Goal: Information Seeking & Learning: Find specific page/section

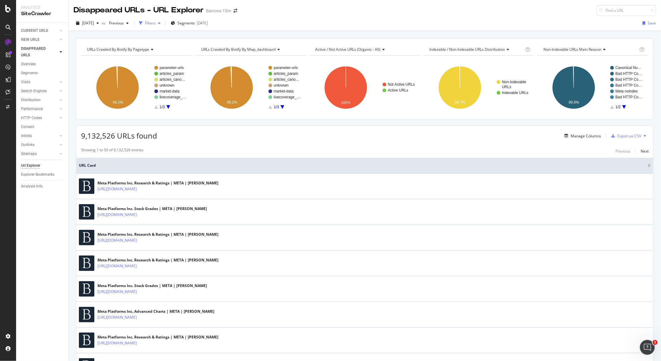
click at [161, 22] on icon "button" at bounding box center [159, 23] width 2 height 4
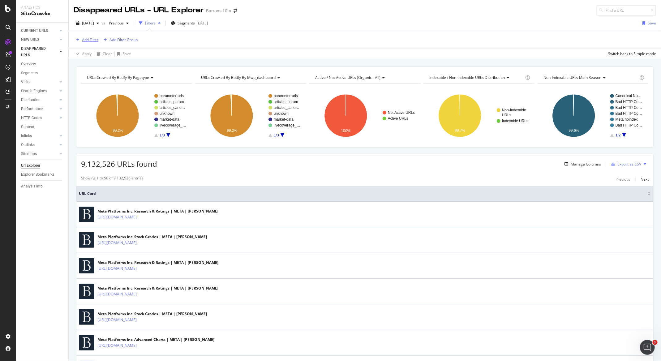
click at [91, 40] on div "Add Filter" at bounding box center [90, 39] width 16 height 5
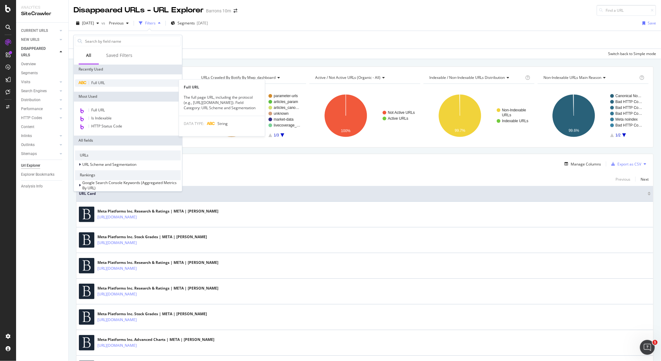
click at [107, 81] on div "Full URL" at bounding box center [128, 83] width 106 height 7
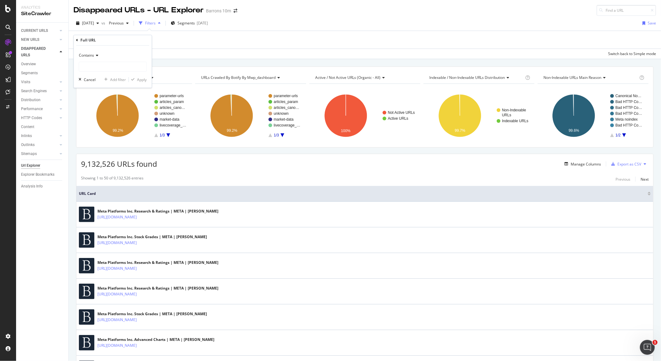
click at [87, 53] on span "Contains" at bounding box center [86, 55] width 15 height 5
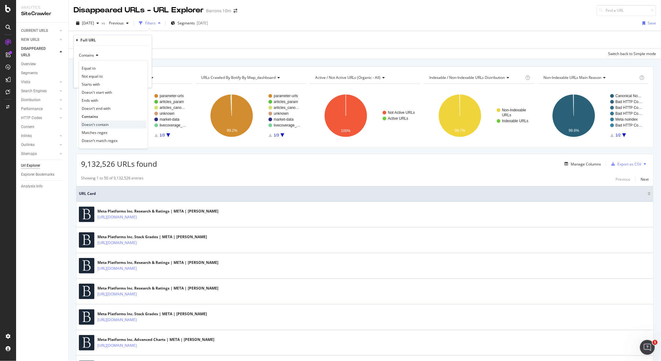
click at [112, 126] on div "Doesn't contain" at bounding box center [113, 125] width 66 height 8
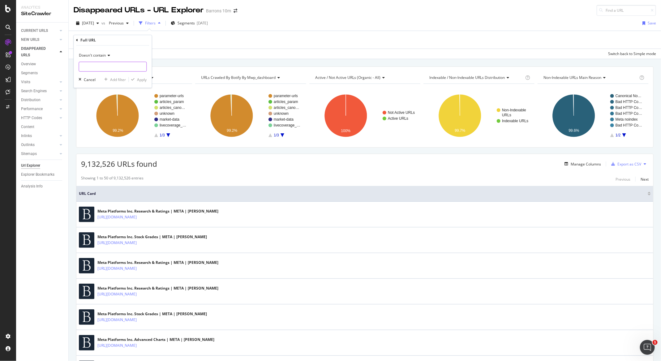
click at [106, 62] on input "text" at bounding box center [112, 67] width 67 height 10
type input "mod="
click at [144, 84] on div "Doesn't contain mod= Cancel Add filter Apply" at bounding box center [113, 67] width 78 height 42
click at [142, 76] on div "Doesn't contain mod= Cancel Add filter Apply" at bounding box center [113, 67] width 78 height 42
click at [147, 80] on div "Doesn't contain mod= Cancel Add filter Apply" at bounding box center [113, 67] width 78 height 42
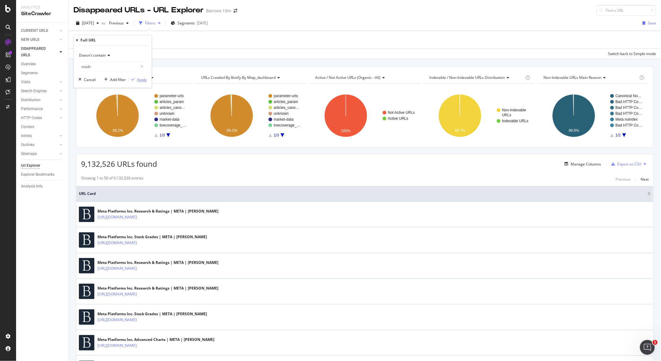
click at [144, 80] on div "Apply" at bounding box center [142, 79] width 10 height 5
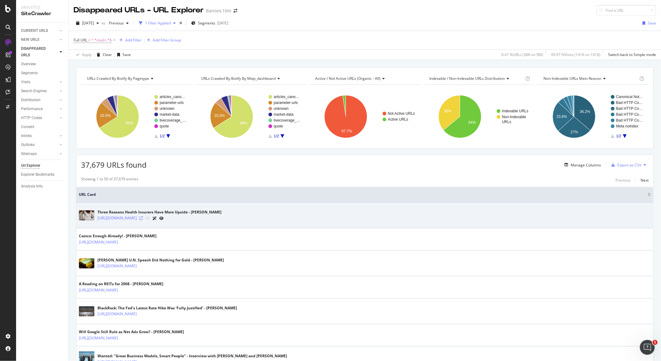
click at [143, 219] on icon at bounding box center [141, 218] width 4 height 4
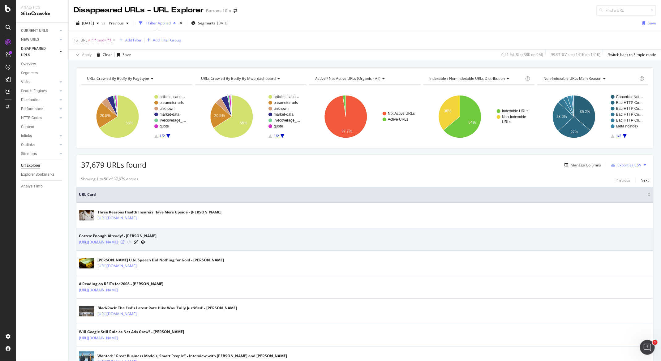
click at [124, 242] on icon at bounding box center [123, 242] width 4 height 4
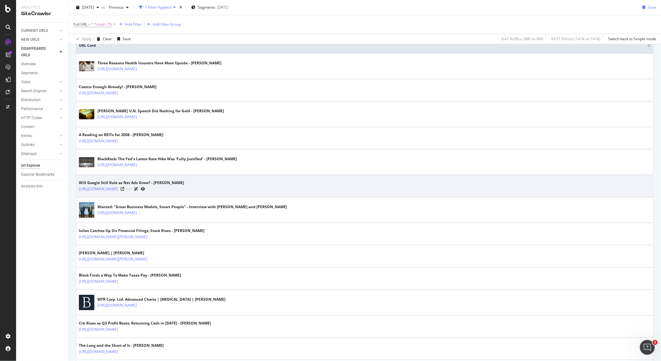
scroll to position [382, 0]
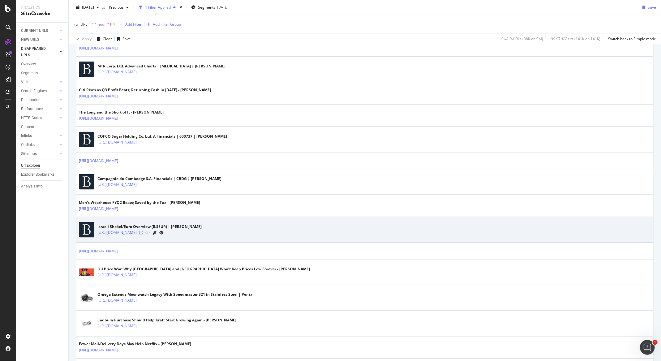
click at [143, 235] on icon at bounding box center [141, 233] width 4 height 4
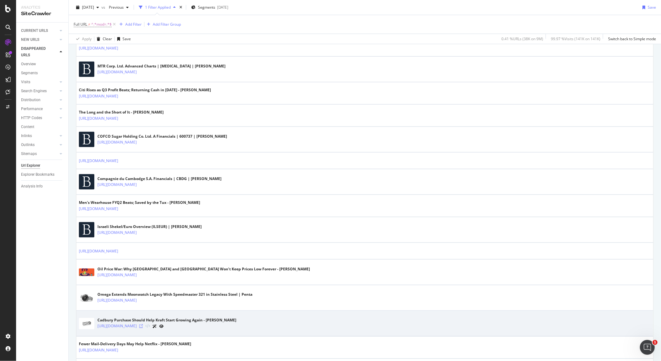
click at [143, 327] on icon at bounding box center [141, 327] width 4 height 4
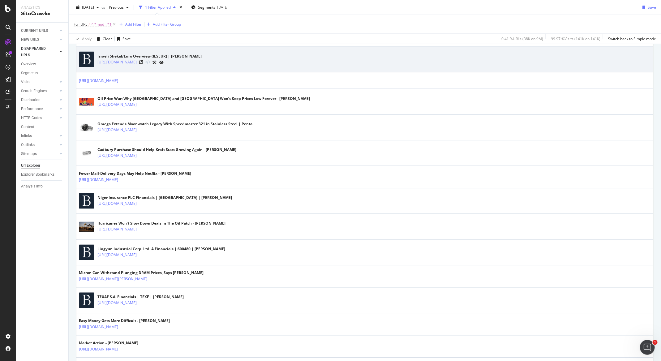
scroll to position [604, 0]
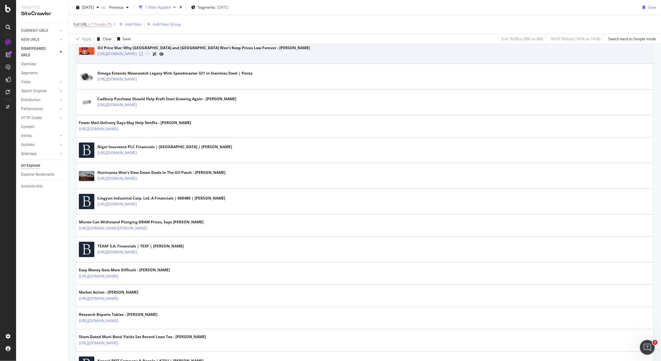
click at [143, 54] on icon at bounding box center [141, 54] width 4 height 4
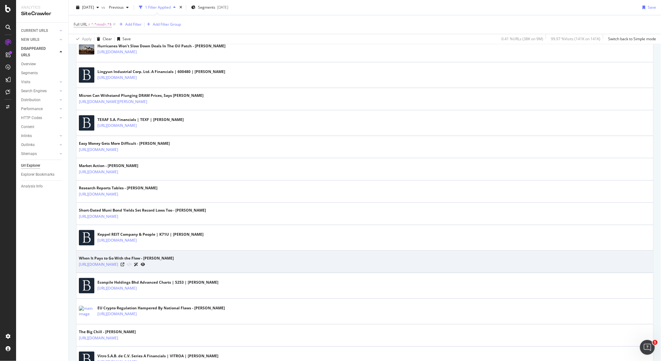
scroll to position [804, 0]
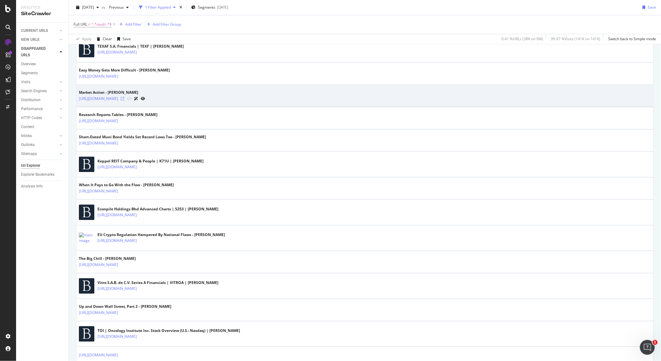
click at [124, 101] on icon at bounding box center [123, 99] width 4 height 4
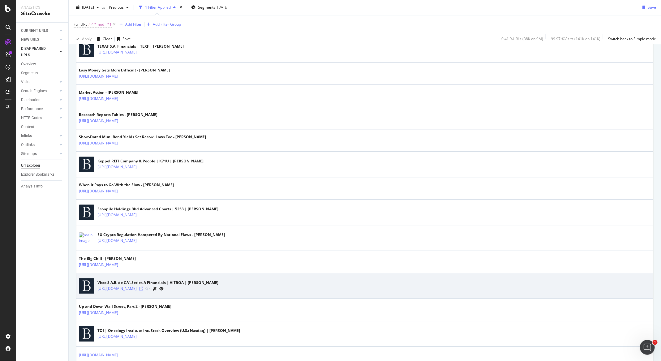
click at [143, 290] on icon at bounding box center [141, 289] width 4 height 4
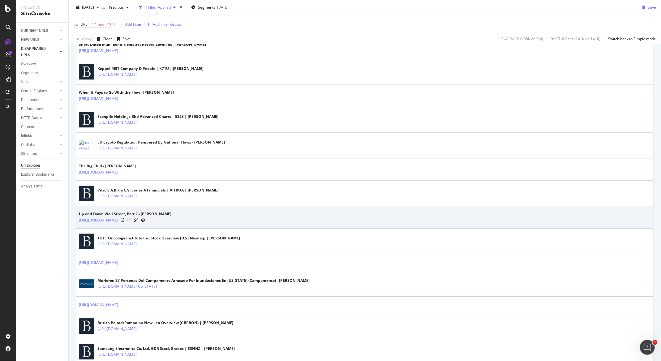
scroll to position [899, 0]
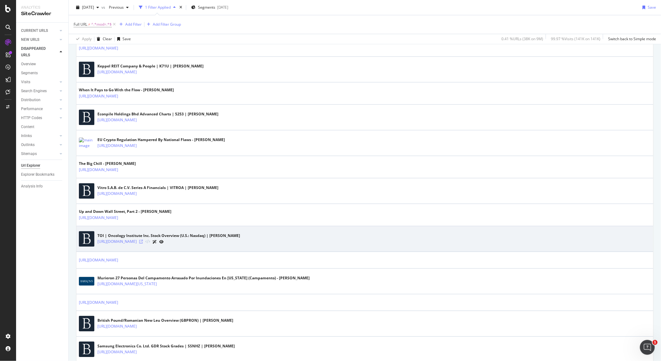
click at [143, 243] on icon at bounding box center [141, 242] width 4 height 4
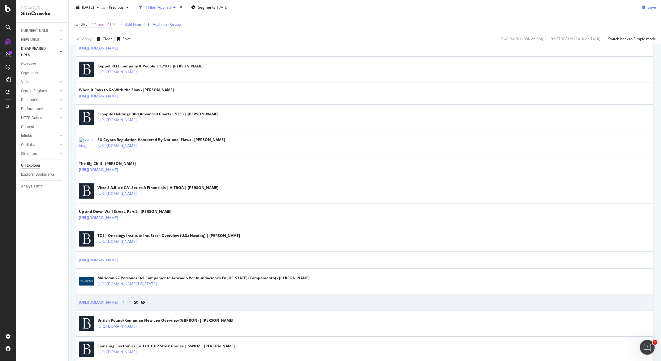
click at [124, 304] on icon at bounding box center [123, 303] width 4 height 4
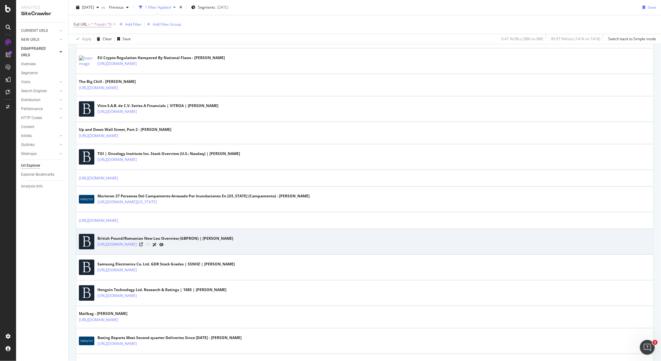
scroll to position [1041, 0]
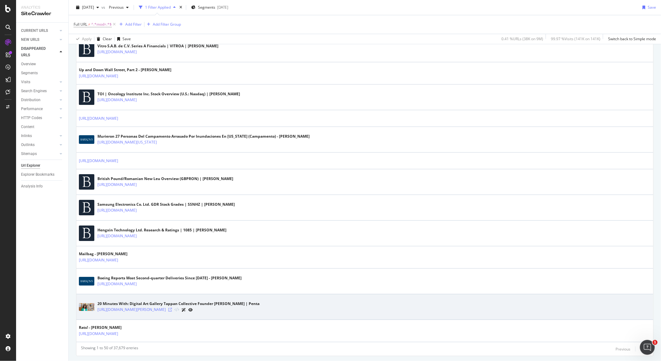
click at [172, 312] on icon at bounding box center [170, 310] width 4 height 4
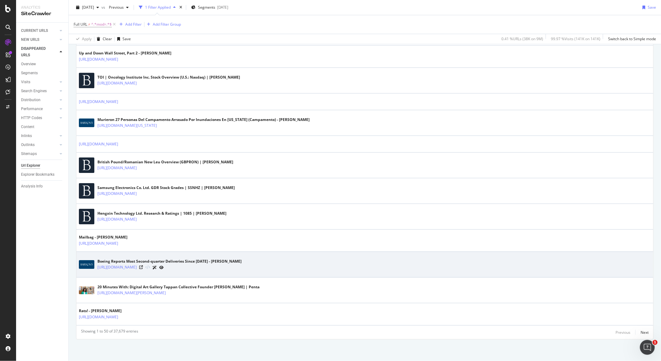
scroll to position [1062, 0]
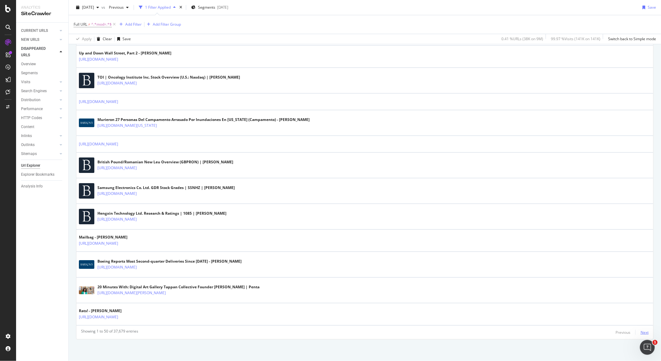
click at [641, 333] on div "Next" at bounding box center [645, 332] width 8 height 5
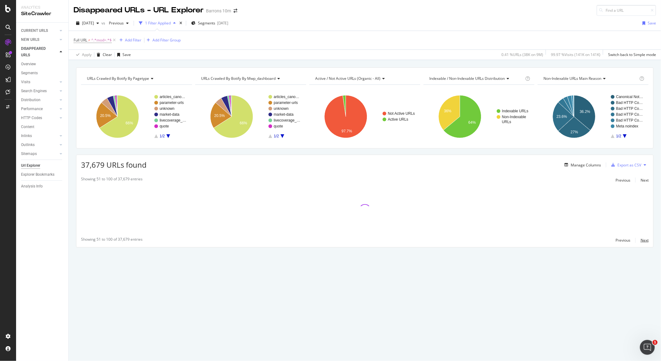
scroll to position [0, 0]
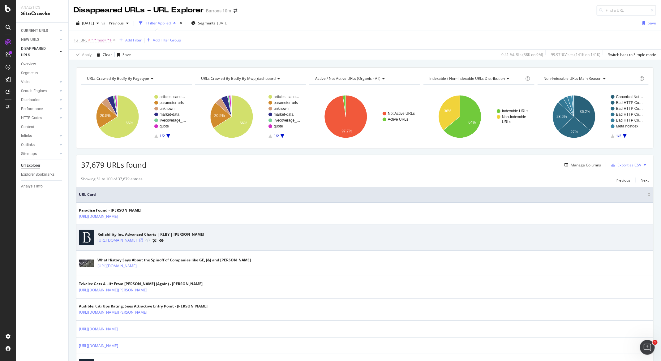
click at [143, 241] on icon at bounding box center [141, 241] width 4 height 4
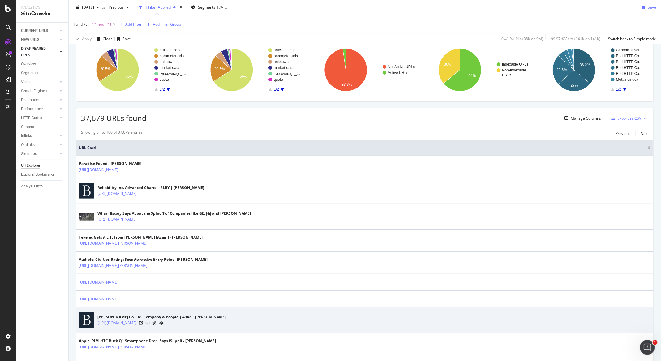
scroll to position [55, 0]
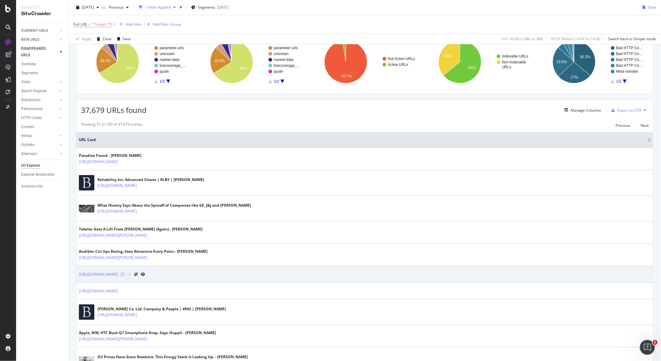
click at [124, 275] on icon at bounding box center [123, 275] width 4 height 4
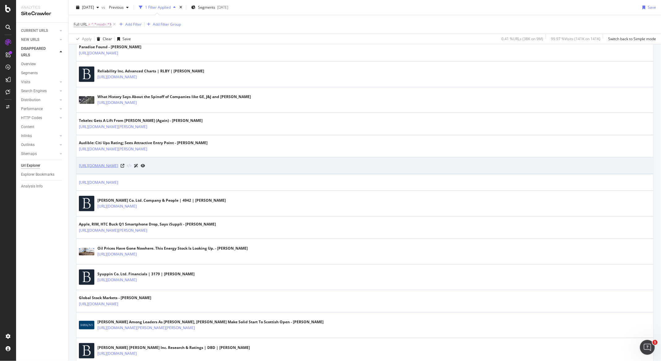
scroll to position [179, 0]
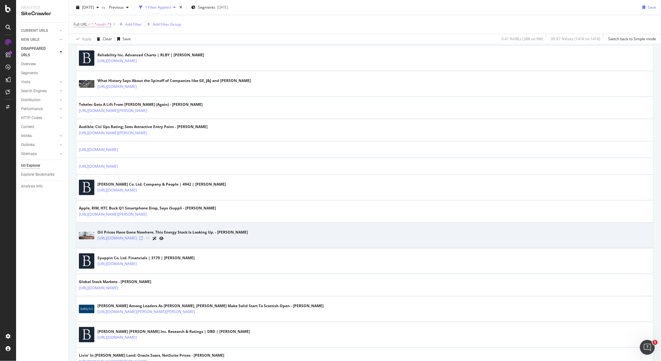
click at [143, 239] on icon at bounding box center [141, 238] width 4 height 4
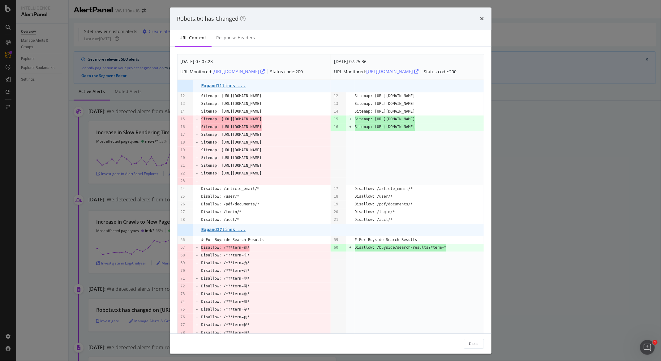
click at [485, 19] on div "Robots.txt has Changed" at bounding box center [331, 18] width 322 height 23
click at [484, 19] on icon "times" at bounding box center [482, 18] width 4 height 5
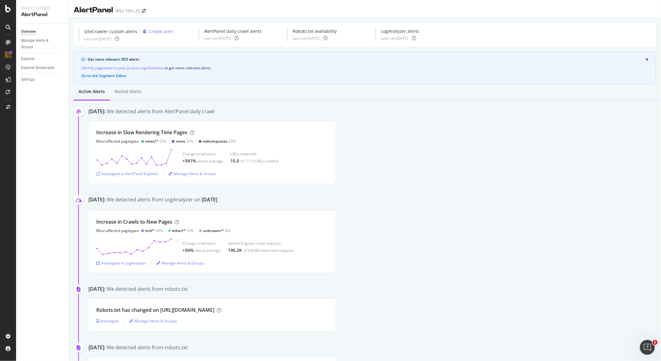
click at [146, 14] on div "AlertPanel WSJ 10m JS" at bounding box center [113, 10] width 78 height 11
click at [143, 10] on icon "arrow-right-arrow-left" at bounding box center [144, 11] width 4 height 4
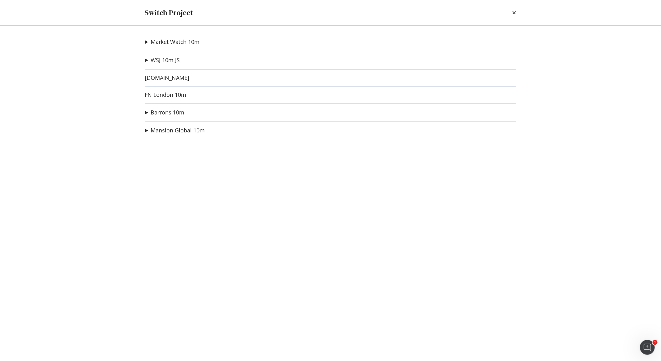
click at [169, 112] on link "Barrons 10m" at bounding box center [168, 112] width 34 height 6
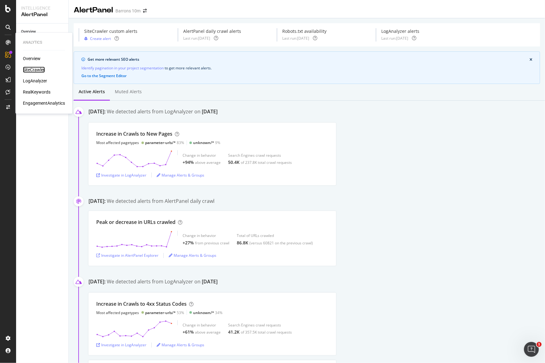
click at [41, 70] on div "SiteCrawler" at bounding box center [34, 70] width 22 height 6
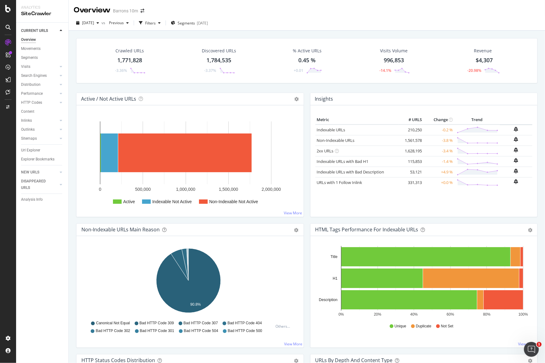
click at [132, 62] on div "1,771,828" at bounding box center [129, 60] width 25 height 8
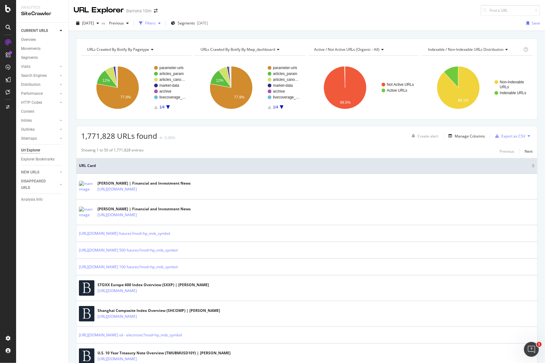
click at [156, 22] on div "Filters" at bounding box center [150, 22] width 11 height 5
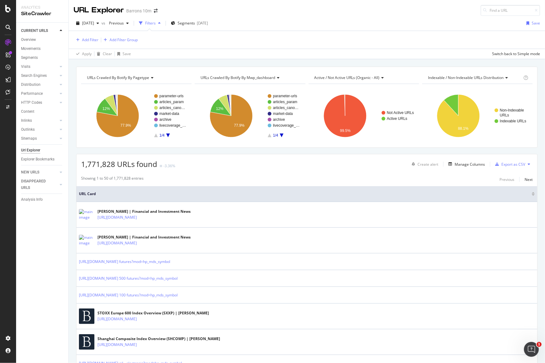
click at [99, 38] on div "Add Filter Add Filter Group" at bounding box center [106, 39] width 64 height 7
click at [95, 40] on div "Add Filter" at bounding box center [90, 39] width 16 height 5
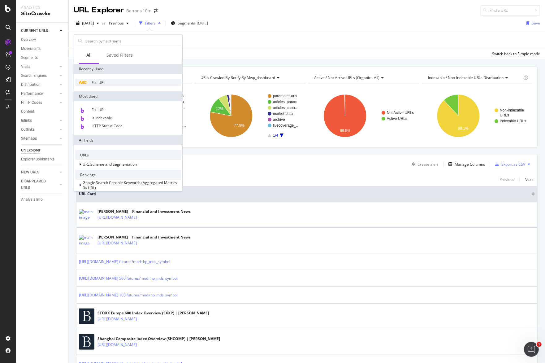
click at [95, 80] on span "Full URL" at bounding box center [99, 82] width 14 height 5
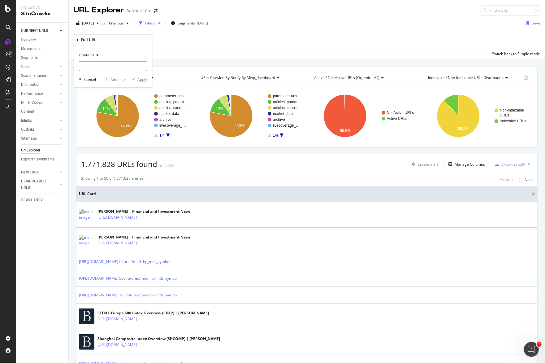
click at [99, 67] on input "text" at bounding box center [112, 66] width 67 height 10
paste input "https://www.barrons.com/articles/three-reasons-health-insurers-have-more-upside…"
type input "https://www.barrons.com/articles/three-reasons-health-insurers-have-more-upside…"
click at [143, 80] on div "Apply" at bounding box center [142, 78] width 10 height 5
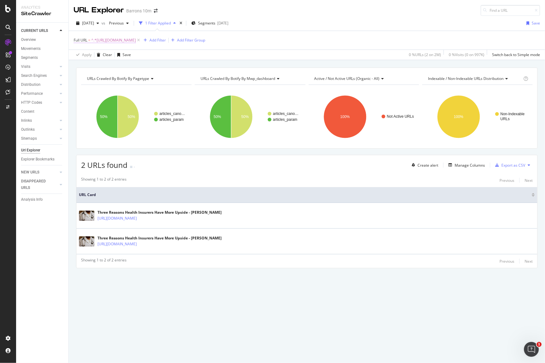
click at [136, 43] on span "^.*https://www.barrons.com/articles/three-reasons-health-insurers-have-more-ups…" at bounding box center [113, 40] width 45 height 9
click at [104, 69] on input "https://www.barrons.com/articles/three-reasons-health-insurers-have-more-upside…" at bounding box center [108, 65] width 58 height 10
paste input "costco-enough-already-1498490391"
type input "https://www.barrons.com/articles/costco-enough-already-1498490391"
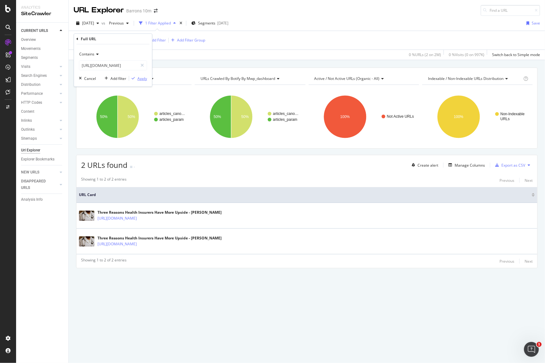
click at [134, 76] on icon "button" at bounding box center [132, 78] width 3 height 4
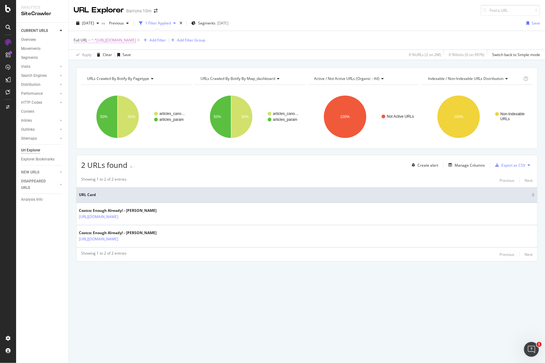
click at [129, 41] on span "^.*https://www.barrons.com/articles/costco-enough-already-1498490391.*$" at bounding box center [113, 40] width 45 height 9
click at [126, 61] on input "https://www.barrons.com/articles/costco-enough-already-1498490391" at bounding box center [108, 65] width 58 height 10
paste input "market-data/currencies/ilseur"
type input "https://www.barrons.com/market-data/currencies/ilseur"
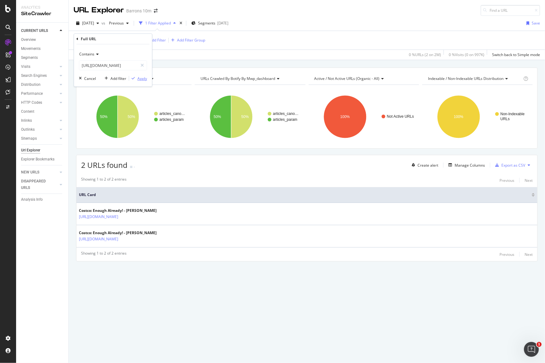
click at [136, 80] on div "button" at bounding box center [133, 78] width 8 height 4
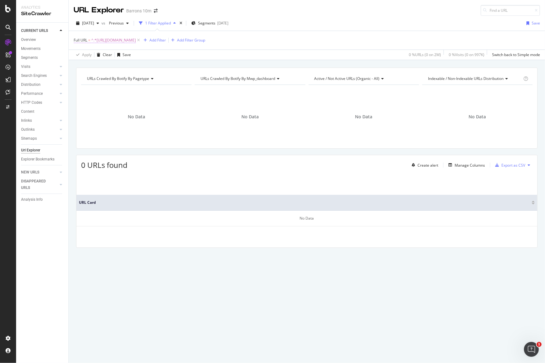
click at [136, 38] on span "^.*https://www.barrons.com/market-data/currencies/ilseur.*$" at bounding box center [113, 40] width 45 height 9
click at [104, 65] on input "https://www.barrons.com/market-data/currencies/ilseur" at bounding box center [108, 65] width 58 height 10
type input "/market-data/currencies/ilseur"
click at [139, 76] on div "Apply" at bounding box center [142, 78] width 10 height 5
click at [119, 42] on span "^.*/market-data/currencies/ilseur.*$" at bounding box center [122, 40] width 63 height 9
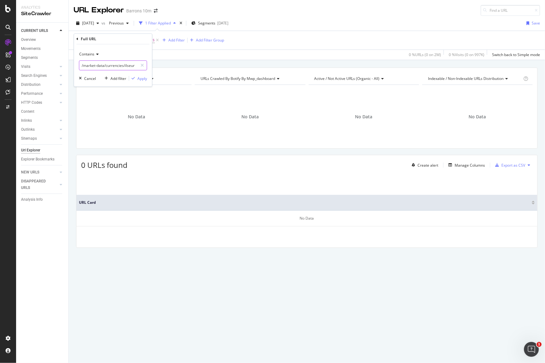
click at [126, 68] on input "/market-data/currencies/ilseur" at bounding box center [108, 65] width 58 height 10
paste input "https://www.barrons.com/articles/oil-price-war-why-saudi-arabia-and-russia-wont…"
type input "https://www.barrons.com/articles/oil-price-war-why-saudi-arabia-and-russia-wont…"
click at [144, 77] on div "Apply" at bounding box center [142, 78] width 10 height 5
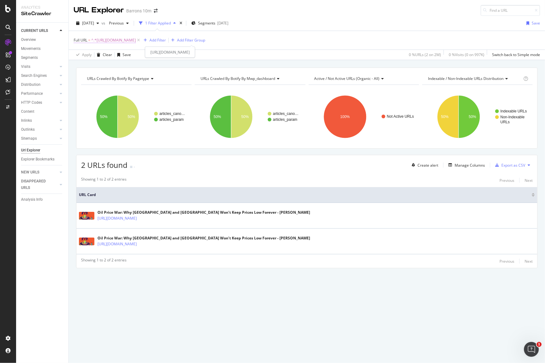
click at [136, 37] on span "^.*https://www.barrons.com/articles/oil-price-war-why-saudi-arabia-and-russia-w…" at bounding box center [113, 40] width 45 height 9
click at [119, 67] on input "https://www.barrons.com/articles/oil-price-war-why-saudi-arabia-and-russia-wont…" at bounding box center [108, 65] width 58 height 10
paste input "SB906171964711336500"
type input "https://www.barrons.com/articles/SB906171964711336500"
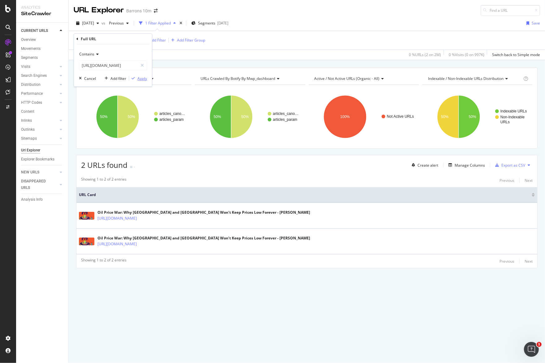
scroll to position [0, 0]
click at [140, 78] on div "Apply" at bounding box center [142, 78] width 10 height 5
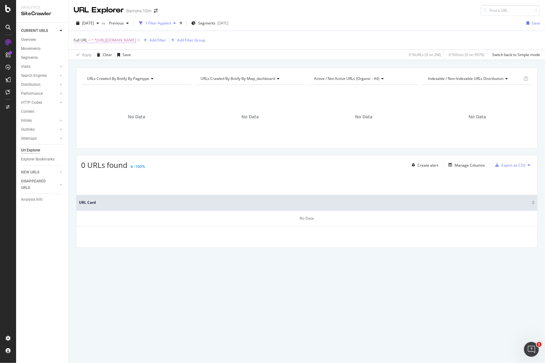
click at [132, 43] on span "^.*https://www.barrons.com/articles/SB906171964711336500.*$" at bounding box center [113, 40] width 45 height 9
click at [122, 63] on input "https://www.barrons.com/articles/SB906171964711336500" at bounding box center [108, 65] width 58 height 10
paste input "market-data/stocks/vitroa/financials?countrycode=mx"
type input "https://www.barrons.com/market-data/stocks/vitroa/financials?countrycode=mx"
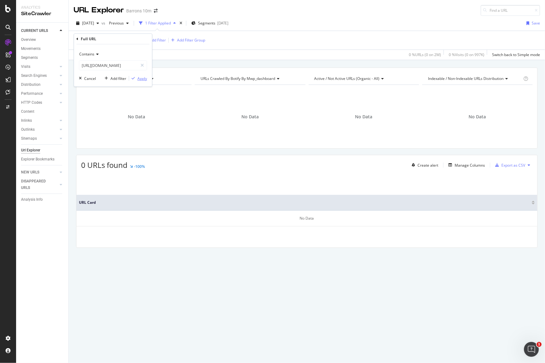
click at [145, 79] on div "Apply" at bounding box center [142, 78] width 10 height 5
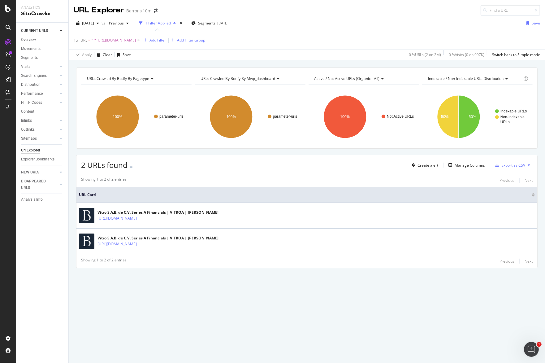
click at [136, 40] on span "^.*https://www.barrons.com/market-data/stocks/vitroa/financials?countrycode=mx.…" at bounding box center [113, 40] width 45 height 9
click at [122, 66] on input "https://www.barrons.com/market-data/stocks/vitroa/financials?countrycode=mx" at bounding box center [108, 65] width 58 height 10
paste input "toi"
type input "https://www.barrons.com/market-data/stocks/toi"
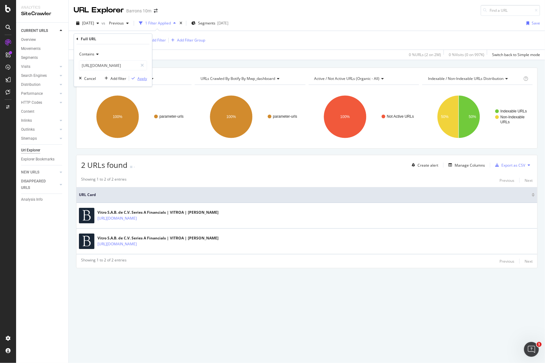
click at [139, 76] on div "Apply" at bounding box center [142, 78] width 10 height 5
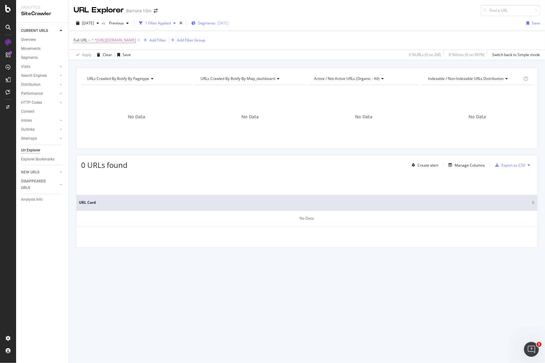
click at [215, 23] on span "Segments" at bounding box center [206, 22] width 17 height 5
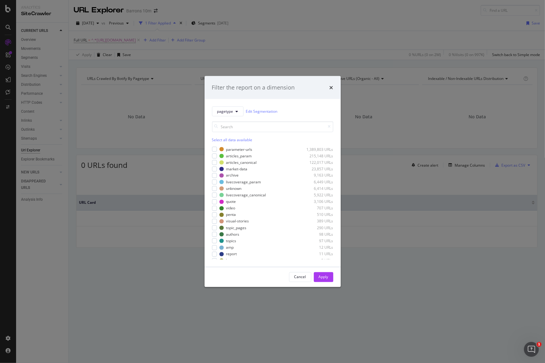
click at [222, 141] on div "Select all data available" at bounding box center [272, 139] width 121 height 5
click at [319, 279] on div "Apply" at bounding box center [324, 276] width 10 height 9
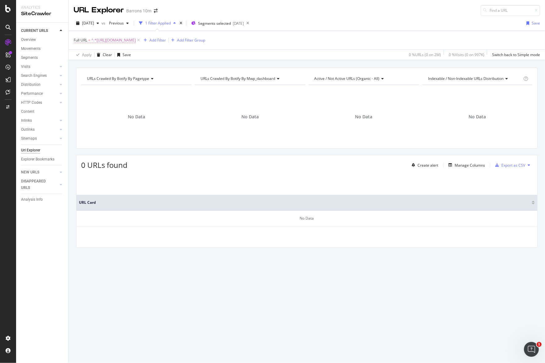
click at [136, 41] on span "^.*[URL][DOMAIN_NAME]" at bounding box center [113, 40] width 45 height 9
click at [123, 67] on input "https://www.barrons.com/market-data/stocks/toi" at bounding box center [108, 65] width 58 height 10
paste input "articles/ciena-drops-8-somethings-gone-south-in-fundamental-outlook-says-instin…"
type input "https://www.barrons.com/articles/ciena-drops-8-somethings-gone-south-in-fundame…"
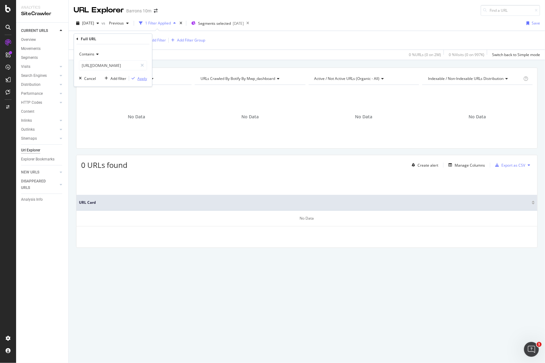
click at [140, 79] on div "Apply" at bounding box center [142, 78] width 10 height 5
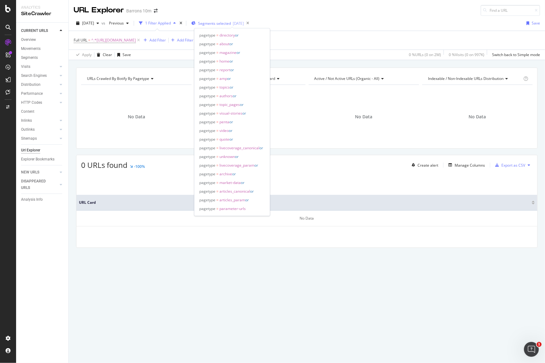
click at [243, 23] on div "[DATE]" at bounding box center [238, 23] width 11 height 5
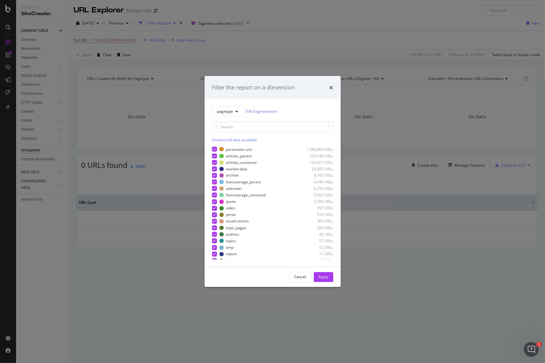
click at [217, 138] on div "Unselect all data available" at bounding box center [272, 139] width 121 height 5
click at [316, 276] on button "Apply" at bounding box center [323, 277] width 19 height 10
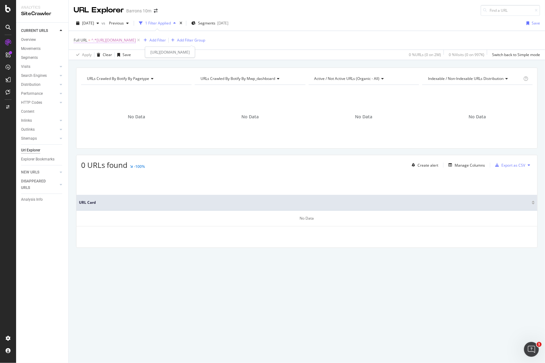
click at [136, 41] on span "^.*https://www.barrons.com/articles/ciena-drops-8-somethings-gone-south-in-fund…" at bounding box center [113, 40] width 45 height 9
click at [117, 64] on input "https://www.barrons.com/articles/ciena-drops-8-somethings-gone-south-in-fundame…" at bounding box center [108, 65] width 58 height 10
paste input "20-minutes-with-digital-art-gallery-tappan-collective-founder-chelsea-neman-nas…"
type input "https://www.barrons.com/articles/20-minutes-with-digital-art-gallery-tappan-col…"
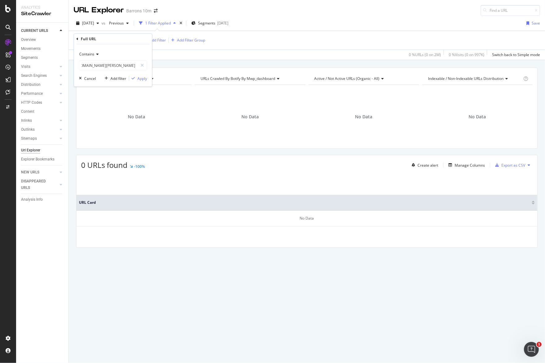
scroll to position [0, 0]
click at [139, 81] on div "Contains https://www.barrons.com/articles/20-minutes-with-digital-art-gallery-t…" at bounding box center [113, 65] width 78 height 42
click at [144, 80] on div "Apply" at bounding box center [142, 78] width 10 height 5
click at [165, 37] on span "^.*https://www.barrons.com/articles/20-minutes-with-digital-art-gallery-tappan-…" at bounding box center [128, 40] width 74 height 9
click at [165, 43] on span "^.*https://www.barrons.com/articles/20-minutes-with-digital-art-gallery-tappan-…" at bounding box center [128, 40] width 74 height 9
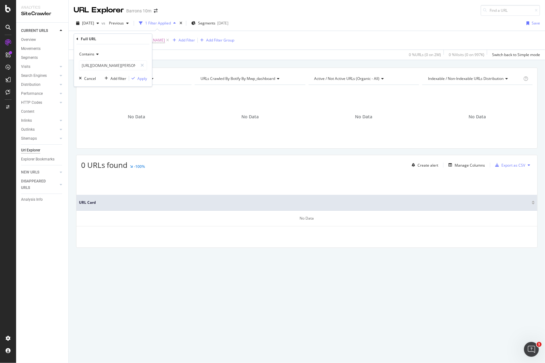
click at [119, 56] on div "Contains" at bounding box center [113, 54] width 68 height 10
click at [118, 52] on div "Contains" at bounding box center [113, 54] width 68 height 10
click at [116, 67] on input "https://www.barrons.com/articles/20-minutes-with-digital-art-gallery-tappan-col…" at bounding box center [108, 65] width 58 height 10
paste input "market-data/stocks/rlby/interactive-chart"
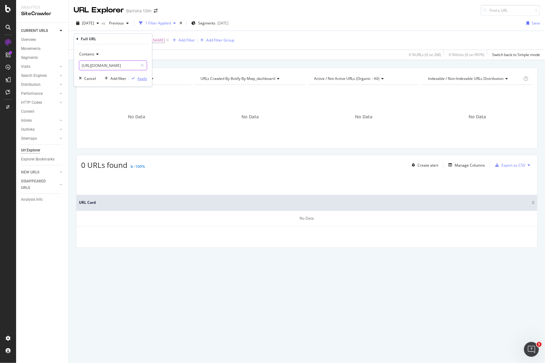
type input "https://www.barrons.com/market-data/stocks/rlby/interactive-chart"
click at [142, 76] on div "Apply" at bounding box center [142, 78] width 10 height 5
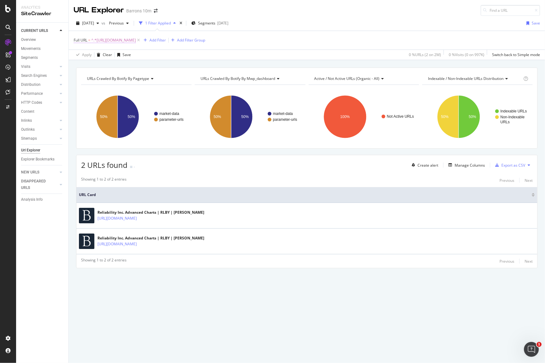
click at [136, 41] on span "^.*https://www.barrons.com/market-data/stocks/rlby/interactive-chart.*$" at bounding box center [113, 40] width 45 height 9
click at [127, 66] on input "https://www.barrons.com/market-data/stocks/rlby/interactive-chart" at bounding box center [108, 65] width 58 height 10
paste input "articles/intel-stock-yielding-3-5-can-rise-25-this-year-1457088514"
type input "https://www.barrons.com/articles/intel-stock-yielding-3-5-can-rise-25-this-year…"
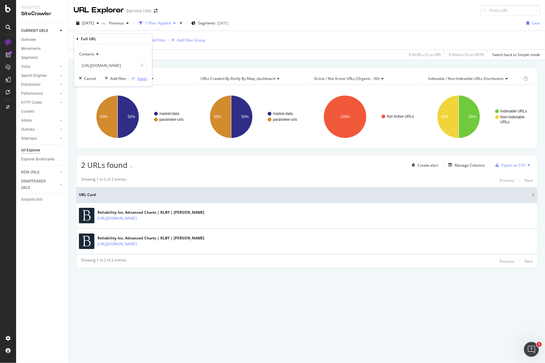
scroll to position [0, 0]
click at [138, 78] on div "Apply" at bounding box center [142, 78] width 10 height 5
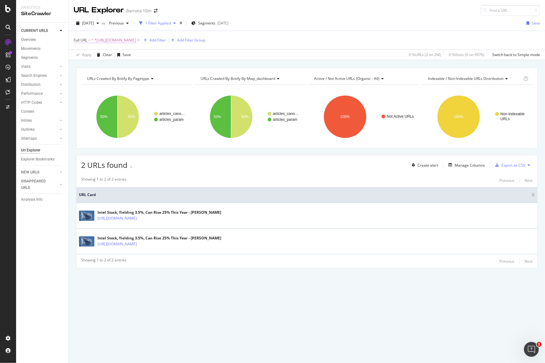
click at [136, 38] on span "^.*https://www.barrons.com/articles/intel-stock-yielding-3-5-can-rise-25-this-y…" at bounding box center [113, 40] width 45 height 9
click at [107, 65] on input "https://www.barrons.com/articles/intel-stock-yielding-3-5-can-rise-25-this-year…" at bounding box center [108, 65] width 58 height 10
paste input "stock-market-dow-nasdaq-sp500-inflation-fed-51670031738"
type input "https://www.barrons.com/articles/stock-market-dow-nasdaq-sp500-inflation-fed-51…"
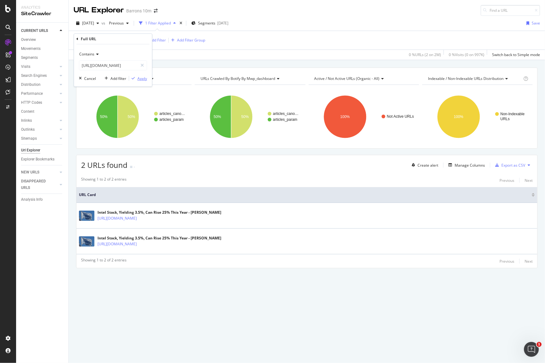
click at [139, 79] on div "Apply" at bounding box center [142, 78] width 10 height 5
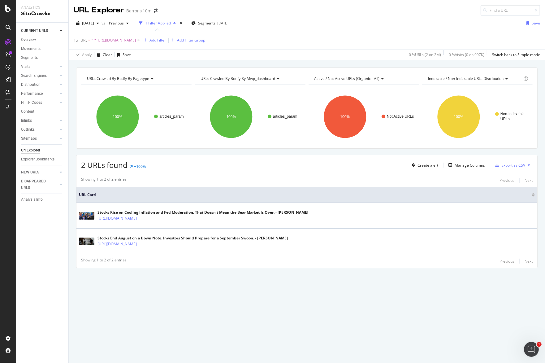
click at [136, 41] on span "^.*https://www.barrons.com/articles/stock-market-dow-nasdaq-sp500-inflation-fed…" at bounding box center [113, 40] width 45 height 9
click at [127, 67] on input "https://www.barrons.com/articles/stock-market-dow-nasdaq-sp500-inflation-fed-51…" at bounding box center [108, 65] width 58 height 10
click at [90, 50] on div "Contains" at bounding box center [113, 54] width 68 height 10
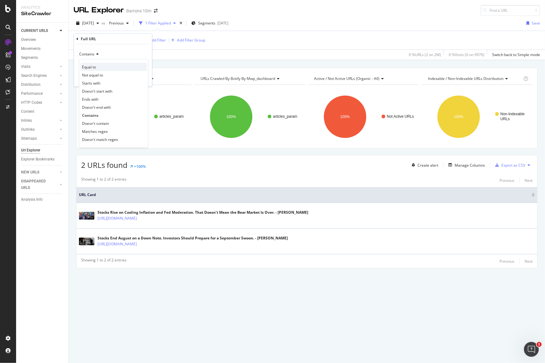
click at [99, 69] on div "Equal to" at bounding box center [113, 67] width 66 height 8
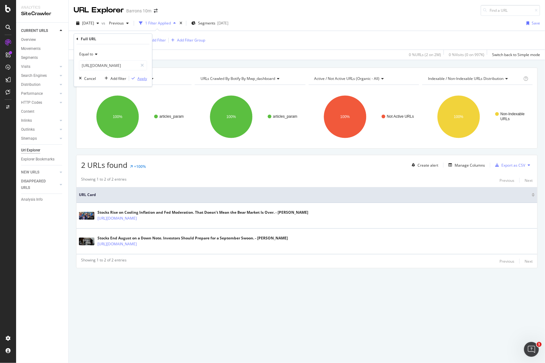
click at [140, 78] on div "Apply" at bounding box center [142, 78] width 10 height 5
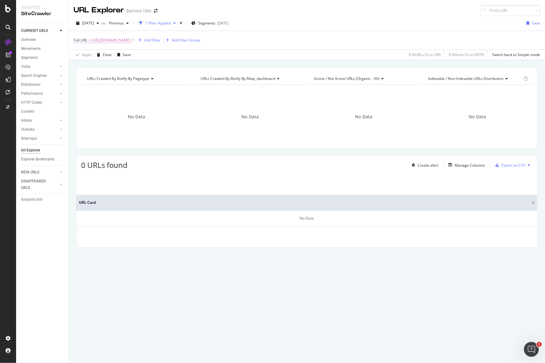
click at [206, 44] on div "Full URL = https://www.barrons.com/articles/stock-market-dow-nasdaq-sp500-infla…" at bounding box center [307, 40] width 466 height 19
click at [131, 40] on span "https://www.barrons.com/articles/stock-market-dow-nasdaq-sp500-inflation-fed-51…" at bounding box center [110, 40] width 39 height 9
click at [99, 55] on div "Equal to" at bounding box center [113, 54] width 68 height 10
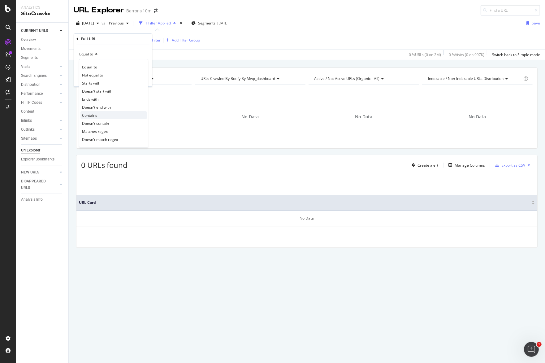
click at [99, 117] on div "Contains" at bounding box center [113, 115] width 66 height 8
click at [142, 80] on div "Apply" at bounding box center [138, 78] width 18 height 6
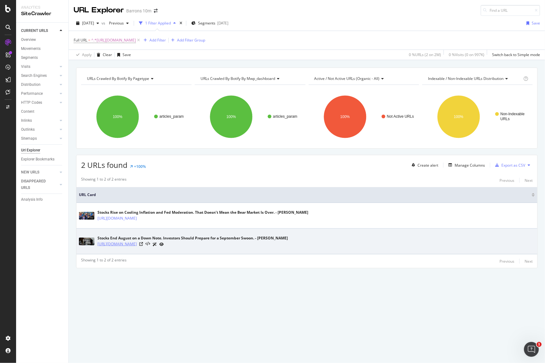
click at [137, 243] on link "https://www.barrons.com/articles/stock-market-dow-nasdaq-sp500-inflation-fed-51…" at bounding box center [116, 244] width 39 height 6
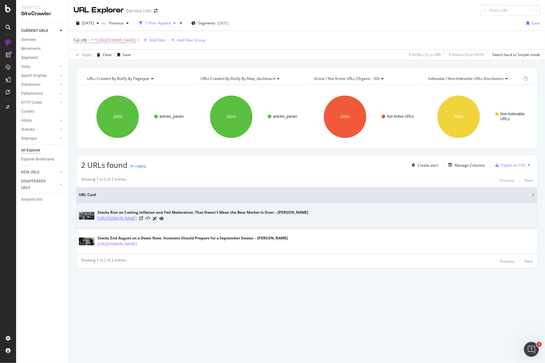
click at [137, 217] on link "https://www.barrons.com/articles/stock-market-dow-nasdaq-sp500-inflation-fed-51…" at bounding box center [116, 218] width 39 height 6
click at [103, 216] on link "https://www.barrons.com/articles/stock-market-dow-nasdaq-sp500-inflation-fed-51…" at bounding box center [116, 218] width 39 height 6
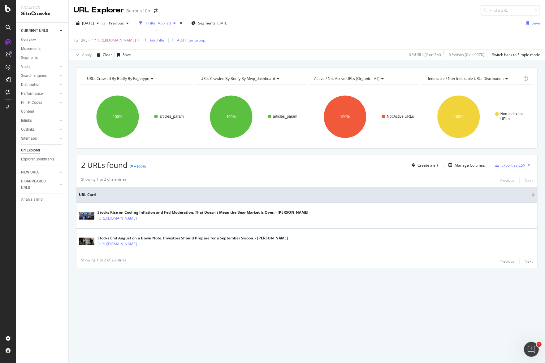
click at [110, 42] on span "^.*https://www.barrons.com/articles/stock-market-dow-nasdaq-sp500-inflation-fed…" at bounding box center [113, 40] width 45 height 9
click at [111, 62] on input "https://www.barrons.com/articles/stock-market-dow-nasdaq-sp500-inflation-fed-51…" at bounding box center [108, 65] width 58 height 10
paste input "20-minutes-with-digital-art-gallery-tappan-collective-founder-chelsea-neman-nas…"
type input "https://www.barrons.com/articles/20-minutes-with-digital-art-gallery-tappan-col…"
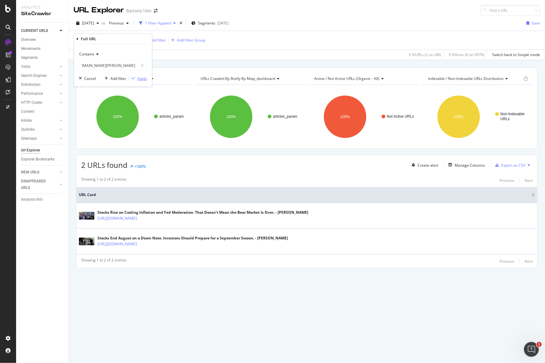
click at [142, 80] on div "Apply" at bounding box center [142, 78] width 10 height 5
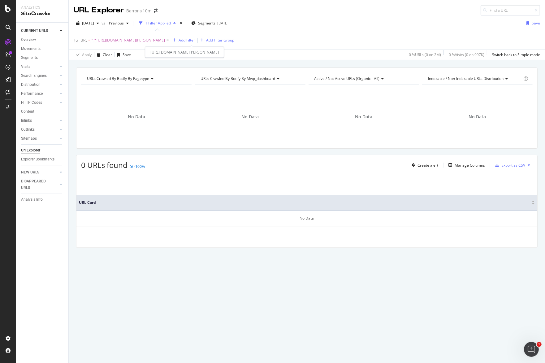
click at [165, 39] on span "^.*https://www.barrons.com/articles/20-minutes-with-digital-art-gallery-tappan-…" at bounding box center [128, 40] width 74 height 9
click at [127, 59] on div "Contains https://www.barrons.com/articles/20-minutes-with-digital-art-gallery-t…" at bounding box center [113, 59] width 68 height 21
click at [127, 65] on input "https://www.barrons.com/articles/20-minutes-with-digital-art-gallery-tappan-col…" at bounding box center [108, 65] width 58 height 10
paste input "ciena-drops-8-somethings-gone-south-in-fundamental-outlook-says-instinet-150418…"
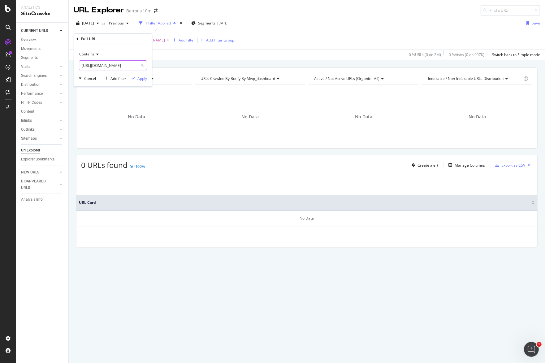
type input "https://www.barrons.com/articles/ciena-drops-8-somethings-gone-south-in-fundame…"
click at [141, 78] on div "Apply" at bounding box center [142, 78] width 10 height 5
click at [136, 38] on span "^.*https://www.barrons.com/articles/ciena-drops-8-somethings-gone-south-in-fund…" at bounding box center [113, 40] width 45 height 9
click at [126, 63] on input "https://www.barrons.com/articles/ciena-drops-8-somethings-gone-south-in-fundame…" at bounding box center [108, 65] width 58 height 10
paste input "https://www.barrons.com/market-data/stocks/toi"
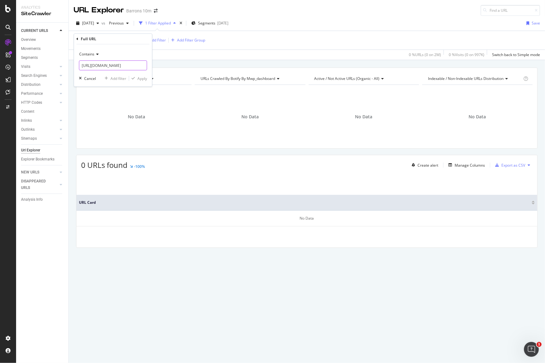
scroll to position [0, 31]
type input "https://www.barrons.com/market-data/stocks/toi"
click at [136, 76] on div "button" at bounding box center [133, 78] width 8 height 4
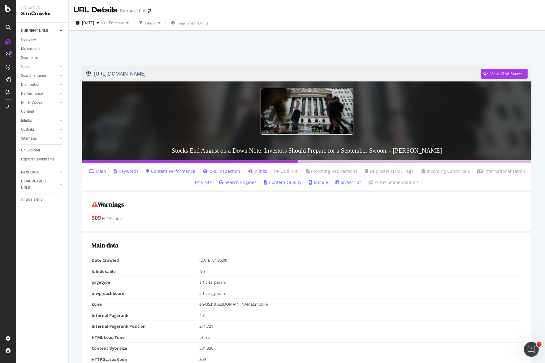
click at [369, 74] on link "https://www.barrons.com/articles/stock-market-dow-nasdaq-sp500-inflation-fed-51…" at bounding box center [283, 73] width 395 height 15
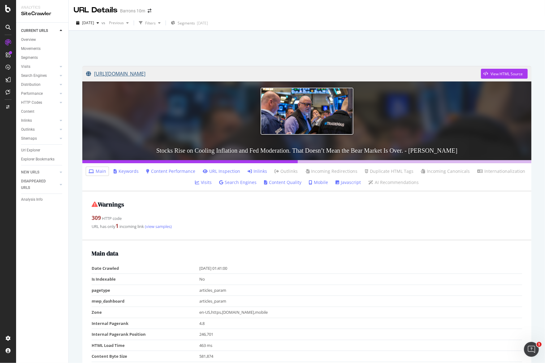
click at [323, 73] on link "https://www.barrons.com/articles/stock-market-dow-nasdaq-sp500-inflation-fed-51…" at bounding box center [283, 73] width 395 height 15
